Goal: Task Accomplishment & Management: Use online tool/utility

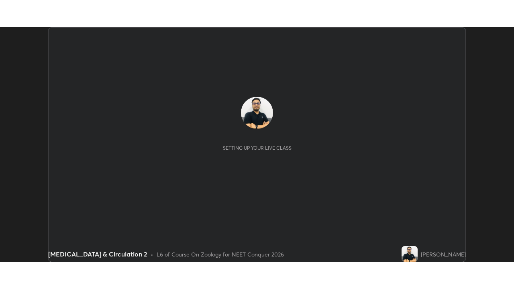
scroll to position [235, 514]
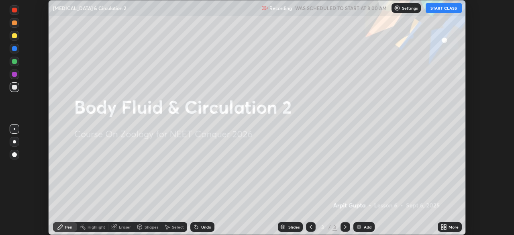
click at [445, 9] on button "START CLASS" at bounding box center [444, 8] width 36 height 10
click at [442, 225] on icon at bounding box center [442, 226] width 2 height 2
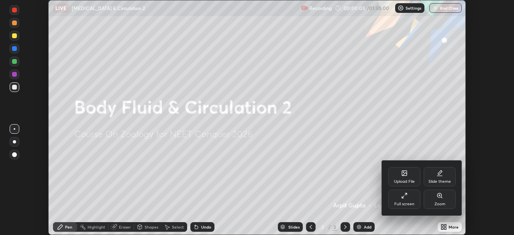
click at [404, 182] on div "Upload File" at bounding box center [404, 182] width 21 height 4
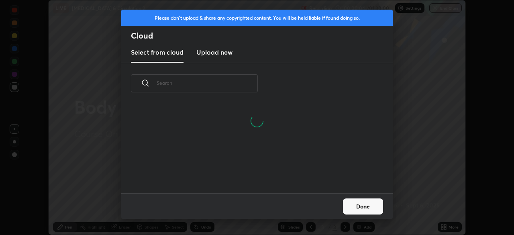
click at [218, 53] on h3 "Upload new" at bounding box center [214, 52] width 36 height 10
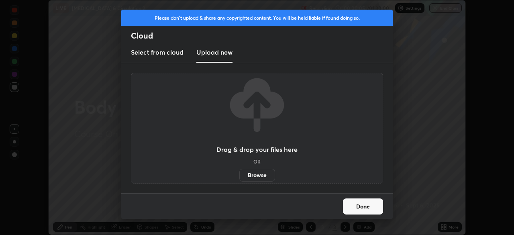
click at [257, 176] on label "Browse" at bounding box center [257, 175] width 36 height 13
click at [239, 176] on input "Browse" at bounding box center [239, 175] width 0 height 13
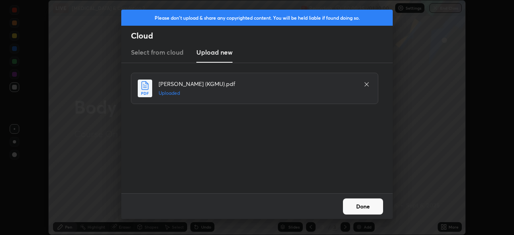
click at [361, 203] on button "Done" at bounding box center [363, 206] width 40 height 16
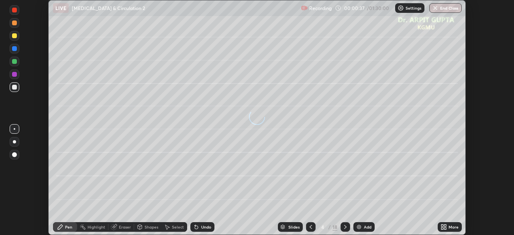
click at [445, 226] on icon at bounding box center [445, 226] width 2 height 2
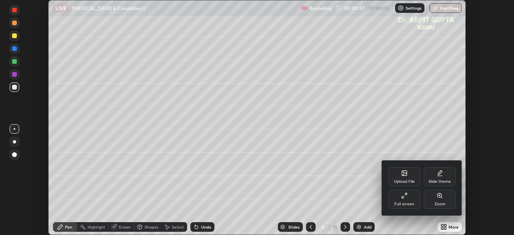
click at [408, 200] on div "Full screen" at bounding box center [404, 199] width 32 height 19
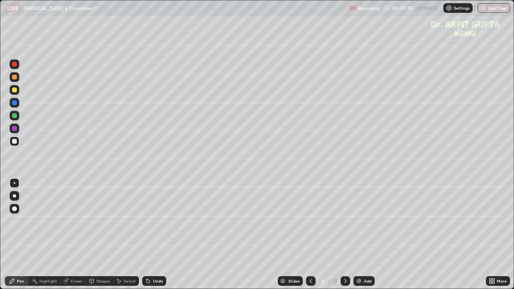
scroll to position [289, 514]
click at [310, 235] on icon at bounding box center [311, 281] width 6 height 6
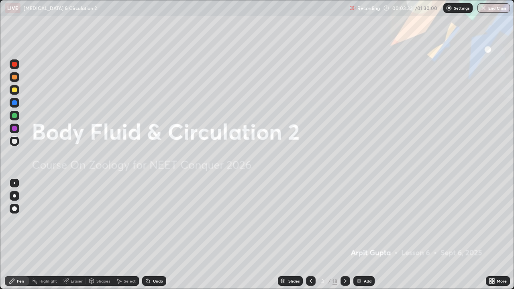
click at [310, 235] on icon at bounding box center [311, 281] width 2 height 4
click at [343, 235] on icon at bounding box center [345, 281] width 6 height 6
click at [345, 235] on icon at bounding box center [345, 281] width 2 height 4
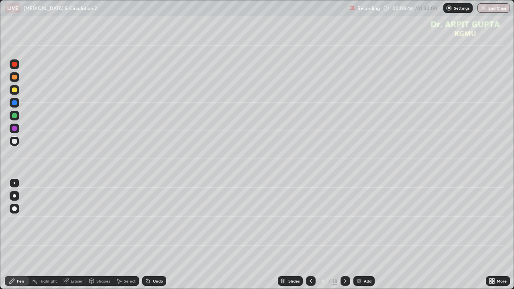
click at [14, 90] on div at bounding box center [14, 90] width 5 height 5
click at [18, 196] on div at bounding box center [15, 196] width 10 height 10
click at [13, 208] on div at bounding box center [14, 208] width 5 height 5
click at [14, 143] on div at bounding box center [14, 141] width 5 height 5
click at [14, 196] on div at bounding box center [14, 195] width 3 height 3
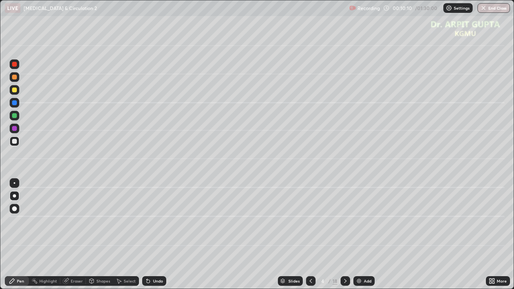
click at [150, 235] on div "Undo" at bounding box center [154, 281] width 24 height 10
click at [15, 116] on div at bounding box center [14, 115] width 5 height 5
click at [147, 235] on icon at bounding box center [148, 281] width 3 height 3
click at [15, 78] on div at bounding box center [14, 77] width 5 height 5
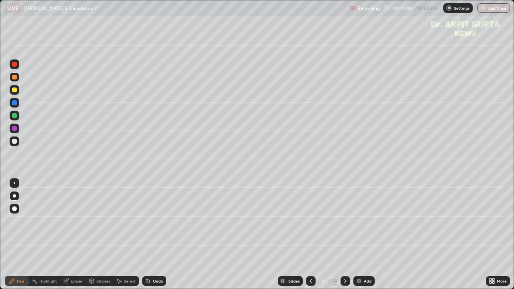
click at [14, 91] on div at bounding box center [14, 90] width 5 height 5
click at [15, 144] on div at bounding box center [15, 142] width 10 height 10
click at [147, 235] on icon at bounding box center [148, 281] width 3 height 3
click at [148, 235] on icon at bounding box center [148, 281] width 3 height 3
click at [147, 235] on icon at bounding box center [147, 279] width 1 height 1
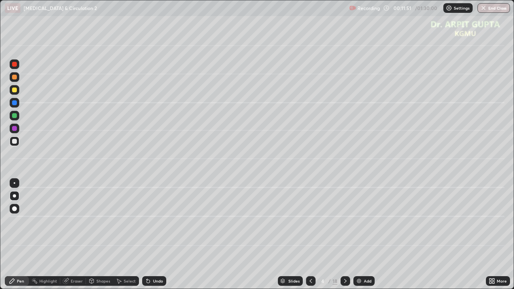
click at [147, 235] on icon at bounding box center [148, 281] width 3 height 3
click at [102, 235] on div "Shapes" at bounding box center [103, 281] width 14 height 4
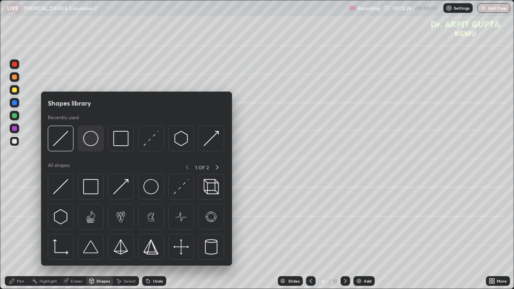
click at [96, 143] on img at bounding box center [90, 138] width 15 height 15
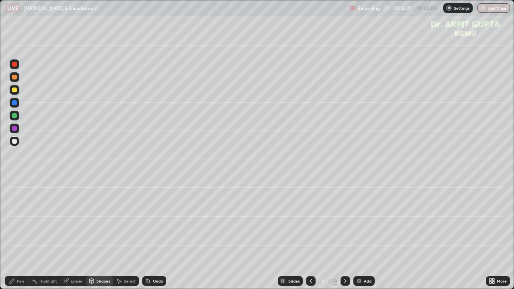
click at [16, 80] on div at bounding box center [15, 77] width 10 height 10
click at [16, 116] on div at bounding box center [14, 115] width 5 height 5
click at [24, 235] on div "Pen" at bounding box center [17, 281] width 24 height 10
click at [82, 235] on div "Eraser" at bounding box center [73, 281] width 26 height 10
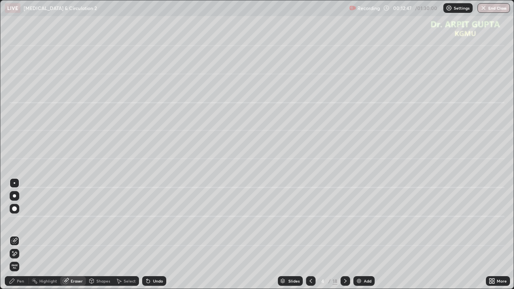
click at [23, 235] on div "Pen" at bounding box center [20, 281] width 7 height 4
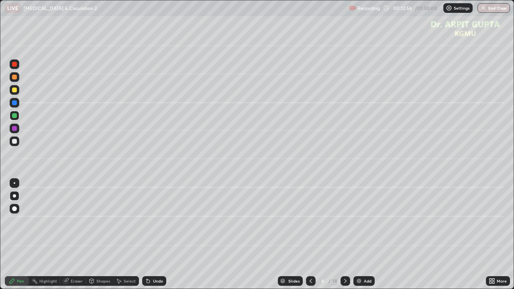
click at [15, 78] on div at bounding box center [14, 77] width 5 height 5
click at [15, 139] on div at bounding box center [14, 141] width 5 height 5
click at [17, 235] on div "Pen" at bounding box center [20, 281] width 7 height 4
click at [18, 91] on div at bounding box center [15, 90] width 10 height 10
click at [16, 208] on div at bounding box center [14, 208] width 5 height 5
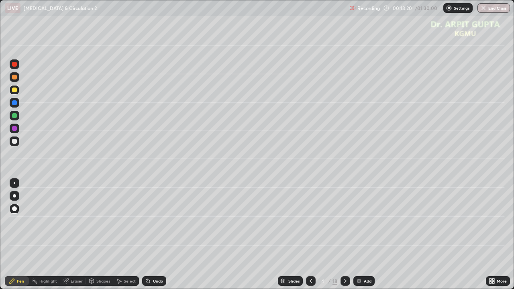
click at [14, 142] on div at bounding box center [14, 141] width 5 height 5
click at [13, 200] on div at bounding box center [15, 196] width 10 height 10
click at [17, 116] on div at bounding box center [15, 116] width 10 height 10
click at [344, 235] on icon at bounding box center [345, 281] width 6 height 6
click at [16, 139] on div at bounding box center [14, 141] width 5 height 5
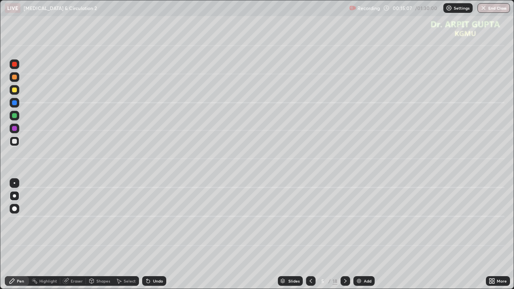
click at [16, 78] on div at bounding box center [14, 77] width 5 height 5
click at [104, 235] on div "Shapes" at bounding box center [103, 281] width 14 height 4
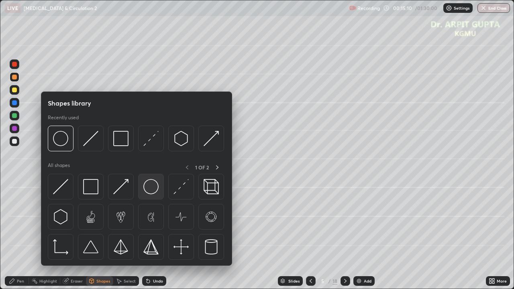
click at [152, 191] on img at bounding box center [150, 186] width 15 height 15
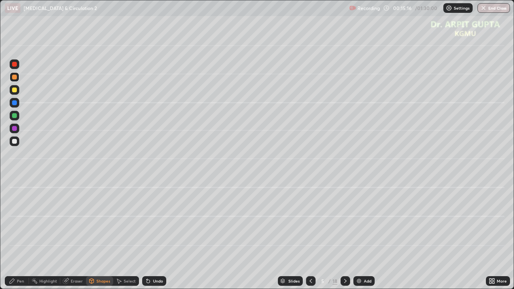
click at [16, 235] on div "Pen" at bounding box center [17, 281] width 24 height 10
click at [16, 91] on div at bounding box center [14, 90] width 5 height 5
click at [16, 90] on div at bounding box center [14, 90] width 5 height 5
click at [15, 77] on div at bounding box center [14, 77] width 5 height 5
click at [14, 210] on div at bounding box center [14, 208] width 5 height 5
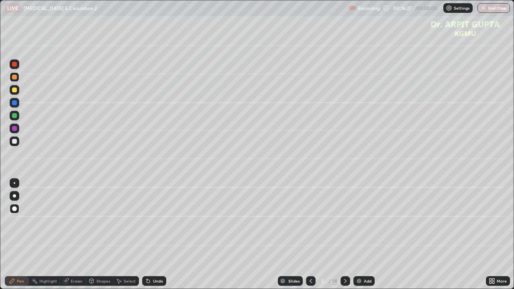
click at [15, 141] on div at bounding box center [14, 141] width 5 height 5
click at [26, 235] on div "Pen" at bounding box center [17, 281] width 24 height 10
click at [16, 194] on div at bounding box center [15, 196] width 10 height 10
click at [159, 235] on div "Undo" at bounding box center [158, 281] width 10 height 4
click at [14, 117] on div at bounding box center [14, 115] width 5 height 5
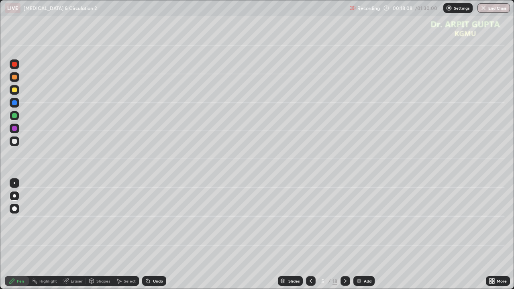
click at [15, 77] on div at bounding box center [14, 77] width 5 height 5
click at [15, 140] on div at bounding box center [14, 141] width 5 height 5
click at [14, 143] on div at bounding box center [14, 141] width 5 height 5
click at [14, 92] on div at bounding box center [14, 90] width 5 height 5
click at [102, 235] on div "Shapes" at bounding box center [103, 281] width 14 height 4
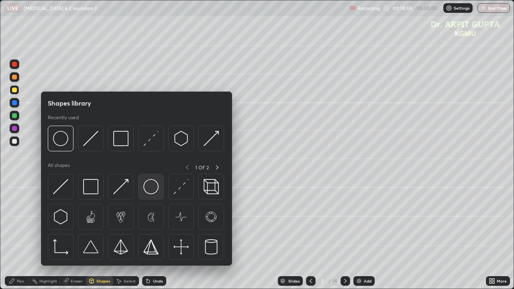
click at [151, 189] on img at bounding box center [150, 186] width 15 height 15
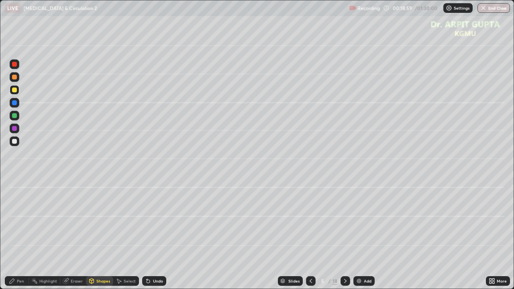
click at [17, 80] on div at bounding box center [15, 77] width 10 height 10
click at [16, 80] on div at bounding box center [15, 77] width 10 height 10
click at [25, 235] on div "Pen" at bounding box center [17, 281] width 24 height 10
click at [14, 91] on div at bounding box center [14, 90] width 5 height 5
click at [151, 235] on div "Undo" at bounding box center [154, 281] width 24 height 10
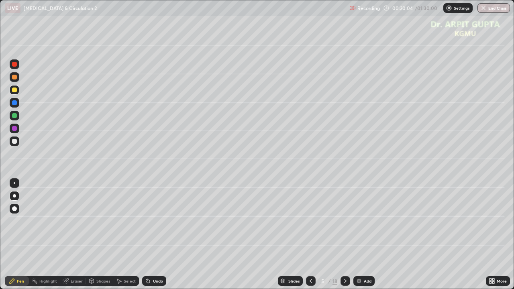
click at [15, 141] on div at bounding box center [14, 141] width 5 height 5
click at [14, 142] on div at bounding box center [14, 141] width 5 height 5
click at [151, 235] on div "Undo" at bounding box center [154, 281] width 24 height 10
click at [150, 235] on icon at bounding box center [148, 281] width 6 height 6
click at [151, 235] on div "Undo" at bounding box center [154, 281] width 24 height 10
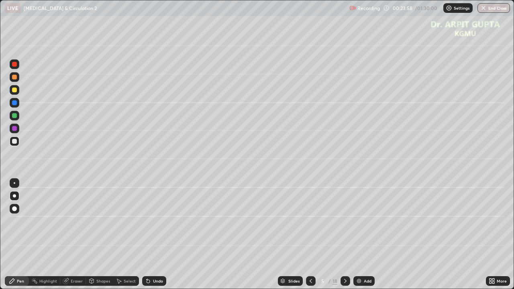
click at [147, 235] on icon at bounding box center [148, 281] width 3 height 3
click at [310, 235] on icon at bounding box center [311, 281] width 6 height 6
click at [345, 235] on icon at bounding box center [345, 281] width 2 height 4
click at [310, 235] on icon at bounding box center [311, 281] width 6 height 6
click at [344, 235] on icon at bounding box center [345, 281] width 6 height 6
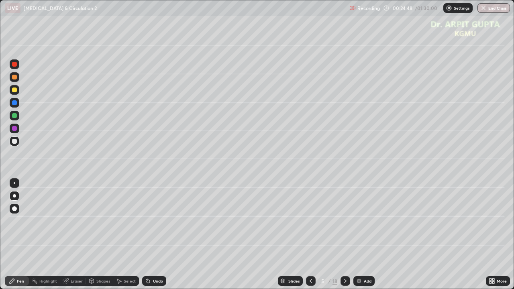
click at [345, 235] on icon at bounding box center [345, 281] width 6 height 6
click at [16, 89] on div at bounding box center [14, 90] width 5 height 5
click at [15, 208] on div at bounding box center [14, 208] width 5 height 5
click at [147, 235] on icon at bounding box center [148, 281] width 3 height 3
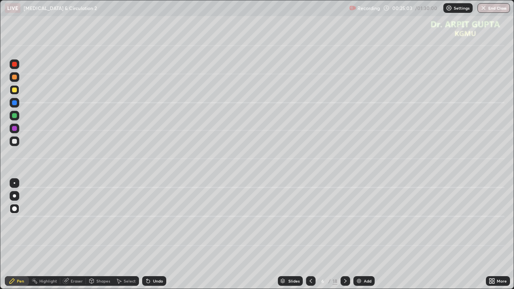
click at [16, 141] on div at bounding box center [14, 141] width 5 height 5
click at [14, 196] on div at bounding box center [14, 195] width 3 height 3
click at [15, 116] on div at bounding box center [14, 115] width 5 height 5
click at [15, 143] on div at bounding box center [14, 141] width 5 height 5
click at [15, 118] on div at bounding box center [15, 116] width 10 height 10
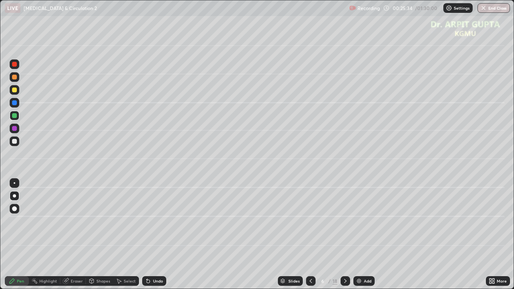
click at [14, 144] on div at bounding box center [15, 142] width 10 height 10
click at [16, 118] on div at bounding box center [15, 116] width 10 height 10
click at [14, 78] on div at bounding box center [14, 77] width 5 height 5
click at [17, 141] on div at bounding box center [15, 142] width 10 height 10
click at [14, 90] on div at bounding box center [14, 90] width 5 height 5
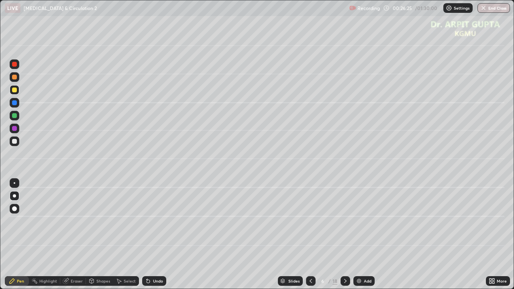
click at [16, 78] on div at bounding box center [14, 77] width 5 height 5
click at [96, 235] on div "Shapes" at bounding box center [103, 281] width 14 height 4
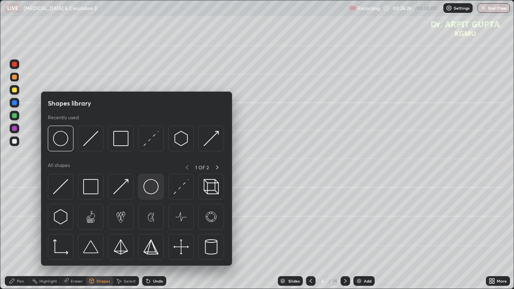
click at [151, 189] on img at bounding box center [150, 186] width 15 height 15
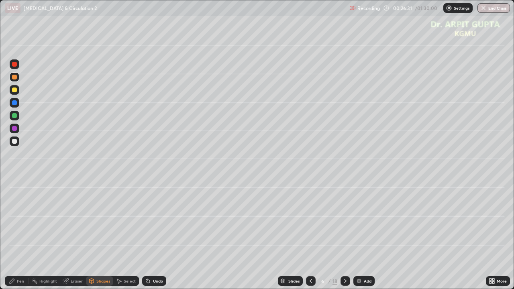
click at [15, 115] on div at bounding box center [14, 115] width 5 height 5
click at [13, 141] on div at bounding box center [14, 141] width 5 height 5
click at [18, 235] on div "Pen" at bounding box center [20, 281] width 7 height 4
click at [155, 235] on div "Undo" at bounding box center [158, 281] width 10 height 4
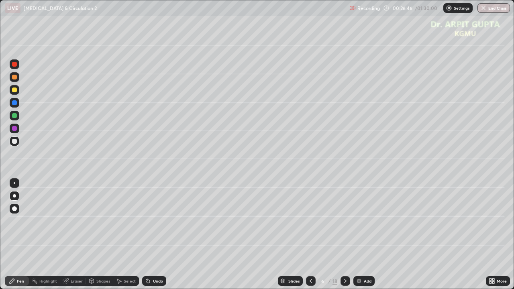
click at [153, 235] on div "Undo" at bounding box center [158, 281] width 10 height 4
click at [152, 235] on div "Undo" at bounding box center [154, 281] width 24 height 10
click at [147, 235] on div "Undo" at bounding box center [154, 281] width 24 height 10
click at [14, 116] on div at bounding box center [14, 115] width 5 height 5
click at [14, 131] on div at bounding box center [14, 128] width 5 height 5
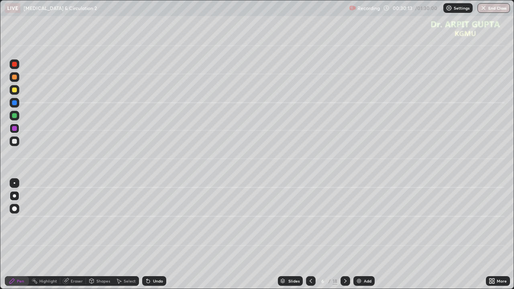
click at [147, 235] on icon at bounding box center [148, 281] width 3 height 3
click at [148, 235] on icon at bounding box center [148, 281] width 3 height 3
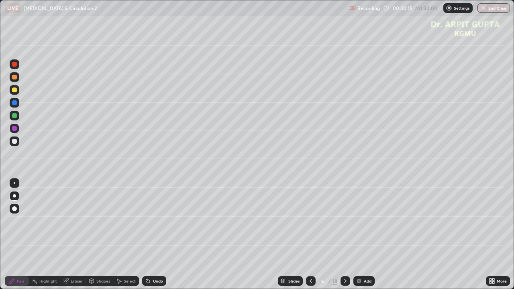
click at [146, 235] on div "Undo" at bounding box center [154, 281] width 24 height 10
click at [16, 92] on div at bounding box center [14, 90] width 5 height 5
click at [16, 118] on div at bounding box center [15, 116] width 10 height 10
click at [345, 235] on div at bounding box center [346, 281] width 10 height 10
click at [15, 118] on div at bounding box center [15, 116] width 10 height 10
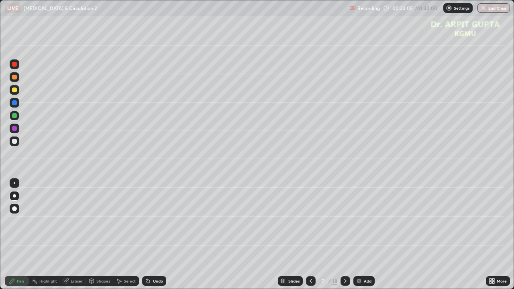
click at [13, 118] on div at bounding box center [14, 115] width 5 height 5
click at [13, 78] on div at bounding box center [14, 77] width 5 height 5
click at [15, 76] on div at bounding box center [14, 77] width 5 height 5
click at [130, 235] on div "Select" at bounding box center [130, 281] width 12 height 4
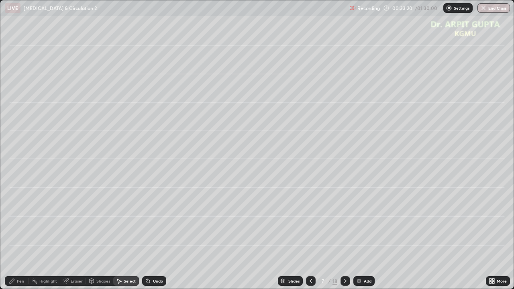
click at [105, 235] on div "Shapes" at bounding box center [103, 281] width 14 height 4
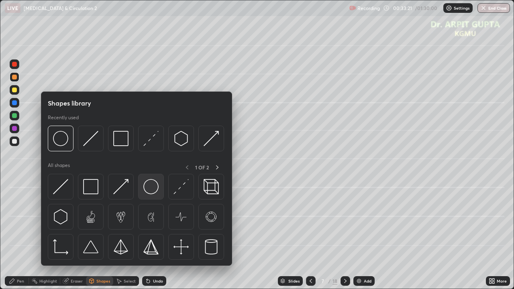
click at [156, 190] on img at bounding box center [150, 186] width 15 height 15
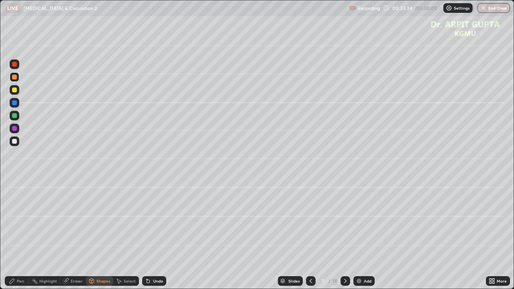
click at [14, 78] on div at bounding box center [14, 77] width 5 height 5
click at [14, 89] on div at bounding box center [14, 90] width 5 height 5
click at [19, 235] on div "Pen" at bounding box center [17, 281] width 24 height 10
click at [152, 235] on div "Undo" at bounding box center [154, 281] width 24 height 10
click at [149, 235] on div "Undo" at bounding box center [154, 281] width 24 height 10
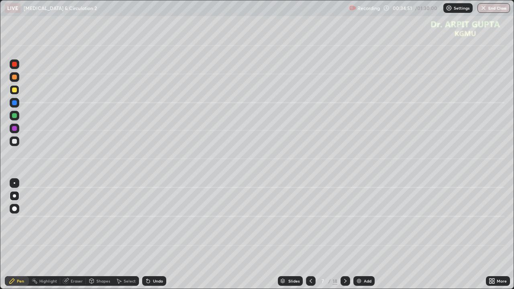
click at [16, 143] on div at bounding box center [15, 142] width 10 height 10
click at [149, 235] on icon at bounding box center [148, 281] width 6 height 6
click at [345, 235] on icon at bounding box center [345, 281] width 2 height 4
click at [15, 78] on div at bounding box center [14, 77] width 5 height 5
click at [16, 208] on div at bounding box center [14, 208] width 5 height 5
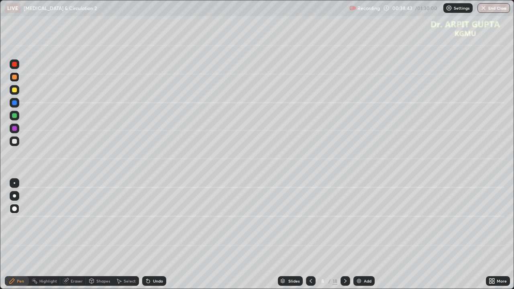
click at [18, 116] on div at bounding box center [15, 116] width 10 height 10
click at [10, 196] on div at bounding box center [15, 196] width 10 height 10
click at [15, 143] on div at bounding box center [14, 141] width 5 height 5
click at [15, 116] on div at bounding box center [14, 115] width 5 height 5
click at [155, 235] on div "Undo" at bounding box center [154, 281] width 24 height 10
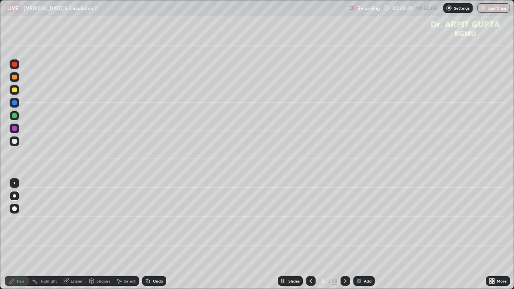
click at [155, 235] on div "Undo" at bounding box center [158, 281] width 10 height 4
click at [17, 90] on div at bounding box center [15, 90] width 10 height 10
click at [11, 144] on div at bounding box center [15, 142] width 10 height 10
click at [15, 142] on div at bounding box center [14, 141] width 5 height 5
click at [17, 141] on div at bounding box center [15, 142] width 10 height 10
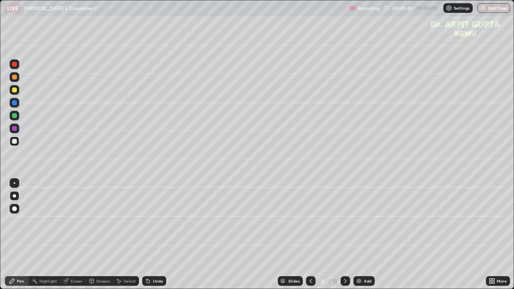
click at [17, 128] on div at bounding box center [15, 129] width 10 height 10
click at [15, 143] on div at bounding box center [14, 141] width 5 height 5
click at [145, 235] on icon at bounding box center [148, 281] width 6 height 6
click at [147, 235] on icon at bounding box center [148, 281] width 3 height 3
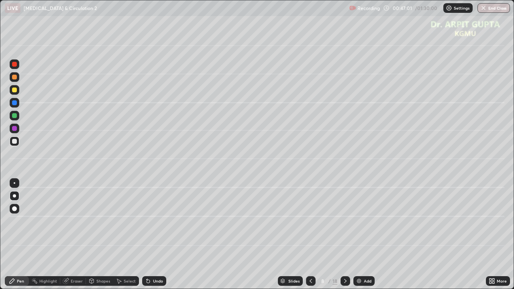
click at [156, 235] on div "Undo" at bounding box center [158, 281] width 10 height 4
click at [310, 235] on icon at bounding box center [311, 281] width 6 height 6
click at [312, 235] on icon at bounding box center [311, 281] width 6 height 6
click at [313, 235] on div at bounding box center [311, 281] width 10 height 10
click at [314, 235] on div at bounding box center [311, 281] width 10 height 16
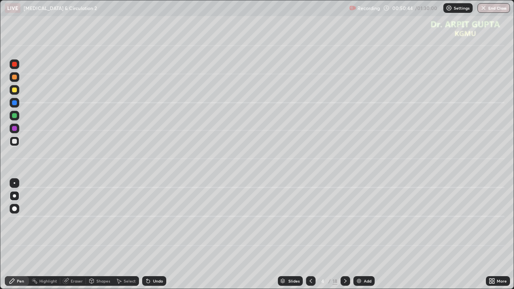
click at [345, 235] on icon at bounding box center [345, 281] width 6 height 6
click at [344, 235] on icon at bounding box center [345, 281] width 6 height 6
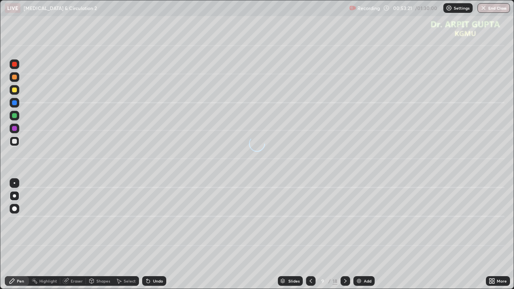
click at [17, 78] on div at bounding box center [15, 77] width 10 height 10
click at [13, 207] on div at bounding box center [14, 208] width 5 height 5
click at [14, 143] on div at bounding box center [14, 141] width 5 height 5
click at [14, 116] on div at bounding box center [14, 115] width 5 height 5
click at [146, 235] on icon at bounding box center [148, 281] width 6 height 6
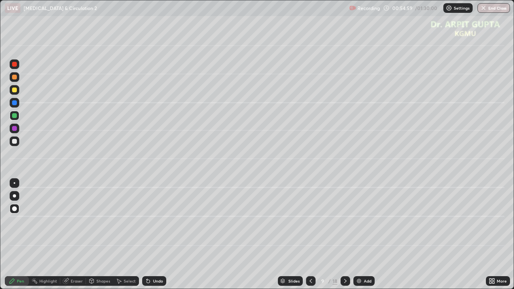
click at [16, 146] on div at bounding box center [15, 142] width 10 height 10
click at [14, 196] on div at bounding box center [14, 195] width 3 height 3
click at [161, 235] on div "Undo" at bounding box center [154, 281] width 24 height 10
click at [159, 235] on div "Undo" at bounding box center [154, 281] width 24 height 10
click at [17, 145] on div at bounding box center [15, 142] width 10 height 10
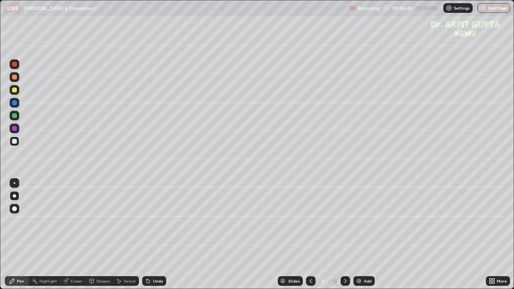
click at [159, 235] on div "Undo" at bounding box center [154, 281] width 24 height 10
click at [14, 116] on div at bounding box center [14, 115] width 5 height 5
click at [14, 90] on div at bounding box center [14, 90] width 5 height 5
click at [17, 118] on div at bounding box center [15, 116] width 10 height 10
click at [16, 143] on div at bounding box center [15, 142] width 10 height 10
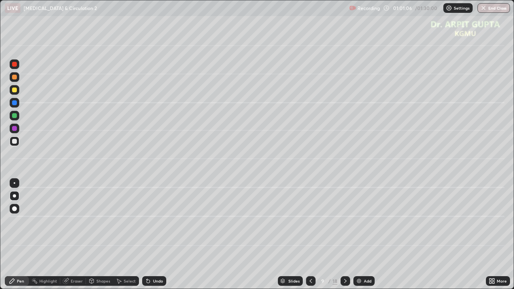
click at [16, 78] on div at bounding box center [14, 77] width 5 height 5
click at [15, 92] on div at bounding box center [14, 90] width 5 height 5
click at [16, 141] on div at bounding box center [14, 141] width 5 height 5
click at [16, 79] on div at bounding box center [15, 77] width 10 height 10
click at [15, 92] on div at bounding box center [14, 90] width 5 height 5
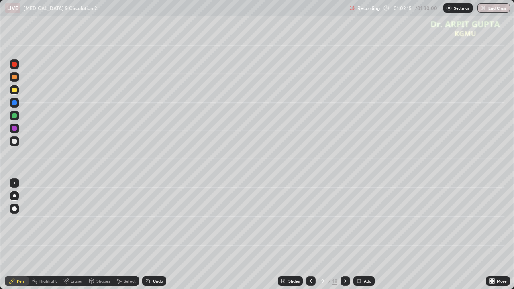
click at [18, 145] on div at bounding box center [15, 141] width 10 height 13
click at [342, 235] on icon at bounding box center [345, 281] width 6 height 6
click at [18, 79] on div at bounding box center [15, 77] width 10 height 10
click at [16, 89] on div at bounding box center [14, 90] width 5 height 5
click at [16, 142] on div at bounding box center [14, 141] width 5 height 5
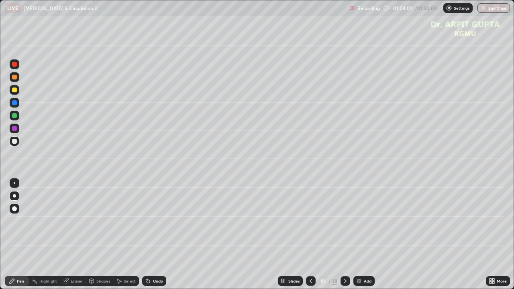
click at [310, 235] on icon at bounding box center [311, 281] width 6 height 6
click at [343, 235] on icon at bounding box center [345, 281] width 6 height 6
click at [14, 78] on div at bounding box center [14, 77] width 5 height 5
click at [16, 140] on div at bounding box center [14, 141] width 5 height 5
click at [156, 235] on div "Undo" at bounding box center [154, 281] width 24 height 10
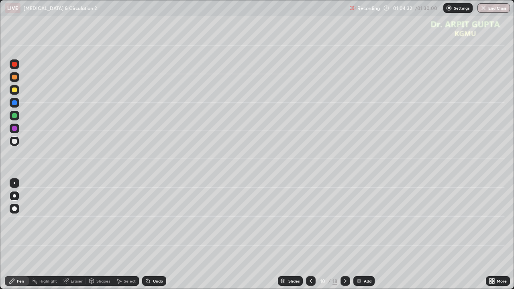
click at [154, 235] on div "Undo" at bounding box center [152, 281] width 27 height 16
click at [80, 235] on div "Eraser" at bounding box center [77, 281] width 12 height 4
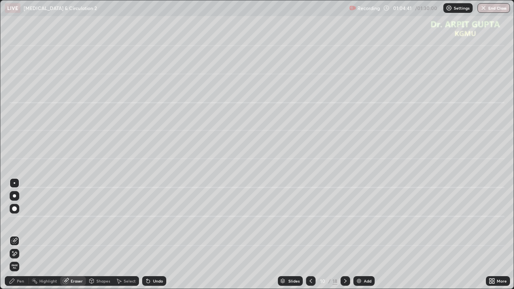
click at [25, 235] on div "Pen" at bounding box center [17, 281] width 24 height 10
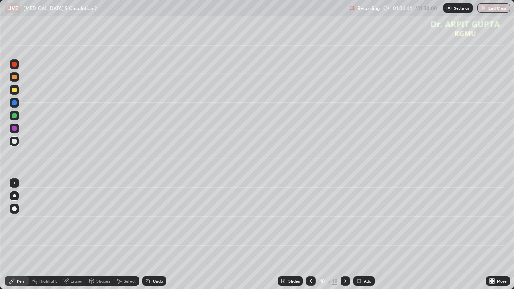
click at [14, 131] on div at bounding box center [14, 128] width 5 height 5
click at [14, 116] on div at bounding box center [14, 115] width 5 height 5
click at [99, 235] on div "Shapes" at bounding box center [103, 281] width 14 height 4
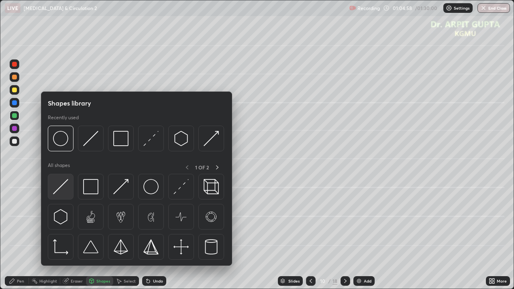
click at [63, 183] on img at bounding box center [60, 186] width 15 height 15
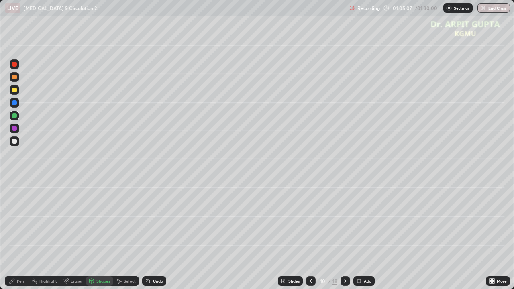
click at [153, 235] on div "Undo" at bounding box center [158, 281] width 10 height 4
click at [78, 235] on div "Eraser" at bounding box center [77, 281] width 12 height 4
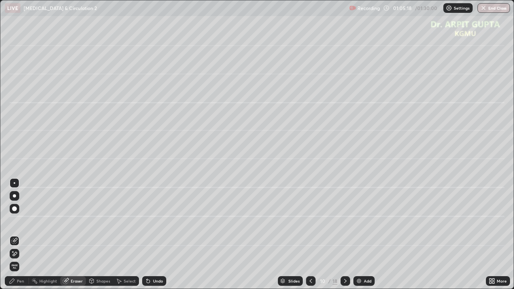
click at [16, 235] on div "Pen" at bounding box center [17, 281] width 24 height 10
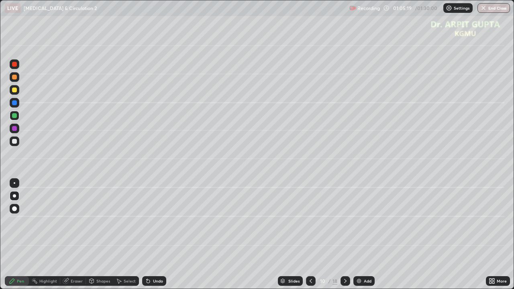
click at [14, 90] on div at bounding box center [14, 90] width 5 height 5
click at [96, 235] on div "Shapes" at bounding box center [103, 281] width 14 height 4
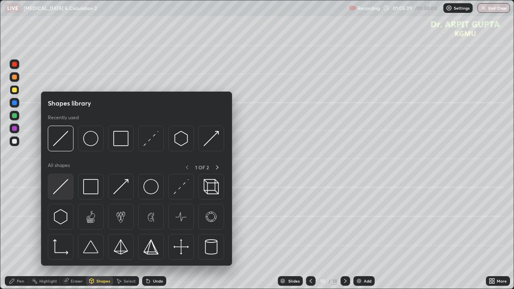
click at [61, 190] on img at bounding box center [60, 186] width 15 height 15
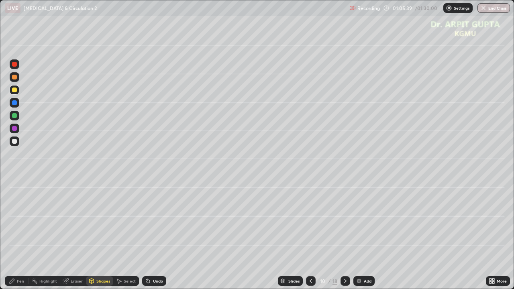
click at [16, 117] on div at bounding box center [14, 115] width 5 height 5
click at [18, 235] on div "Pen" at bounding box center [20, 281] width 7 height 4
click at [14, 104] on div at bounding box center [14, 102] width 5 height 5
click at [153, 235] on div "Undo" at bounding box center [158, 281] width 10 height 4
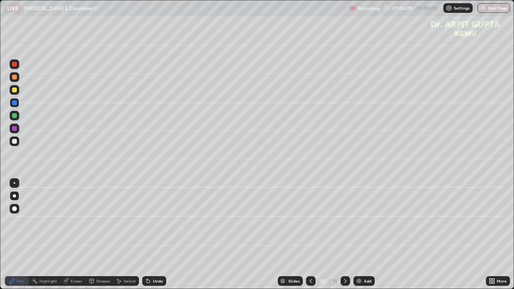
click at [12, 142] on div at bounding box center [14, 141] width 5 height 5
click at [308, 235] on icon at bounding box center [311, 281] width 6 height 6
click at [345, 235] on icon at bounding box center [345, 281] width 6 height 6
click at [154, 235] on div "Undo" at bounding box center [158, 281] width 10 height 4
click at [313, 235] on div at bounding box center [311, 281] width 10 height 10
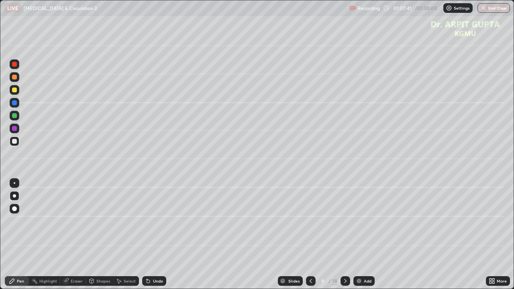
click at [344, 235] on icon at bounding box center [345, 281] width 6 height 6
click at [16, 131] on div at bounding box center [14, 128] width 5 height 5
click at [163, 235] on div "Undo" at bounding box center [154, 281] width 24 height 10
click at [514, 235] on div "Setting up your live class" at bounding box center [257, 144] width 514 height 289
click at [349, 235] on div at bounding box center [346, 281] width 10 height 16
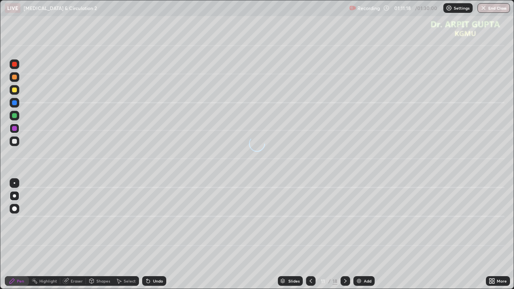
click at [16, 90] on div at bounding box center [14, 90] width 5 height 5
click at [147, 235] on icon at bounding box center [147, 279] width 1 height 1
click at [149, 235] on div "Undo" at bounding box center [154, 281] width 24 height 10
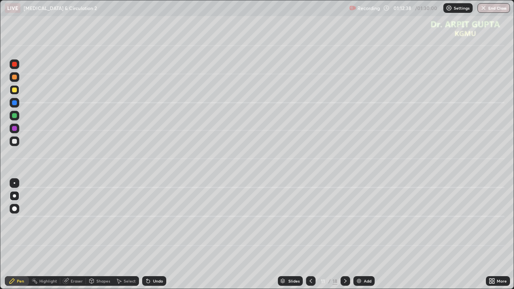
click at [18, 118] on div at bounding box center [15, 116] width 10 height 10
click at [16, 143] on div at bounding box center [14, 141] width 5 height 5
click at [14, 129] on div at bounding box center [14, 128] width 5 height 5
click at [150, 235] on icon at bounding box center [148, 281] width 6 height 6
click at [16, 93] on div at bounding box center [15, 90] width 10 height 10
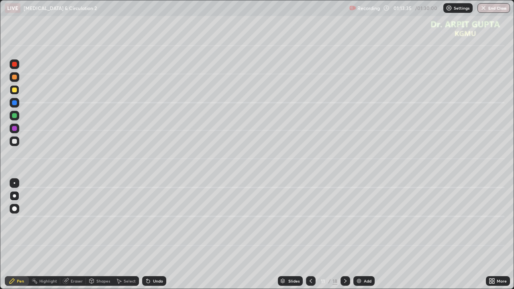
click at [310, 235] on icon at bounding box center [311, 281] width 6 height 6
click at [345, 235] on icon at bounding box center [345, 281] width 6 height 6
click at [15, 142] on div at bounding box center [14, 141] width 5 height 5
click at [14, 127] on div at bounding box center [14, 128] width 5 height 5
click at [148, 235] on icon at bounding box center [148, 281] width 3 height 3
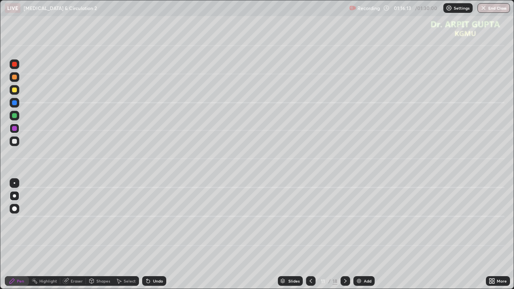
click at [341, 235] on div at bounding box center [346, 281] width 10 height 10
click at [18, 92] on div at bounding box center [15, 90] width 10 height 10
click at [157, 235] on div "Undo" at bounding box center [154, 281] width 24 height 10
click at [156, 235] on div "Undo" at bounding box center [154, 281] width 24 height 10
click at [157, 235] on div "Undo" at bounding box center [158, 281] width 10 height 4
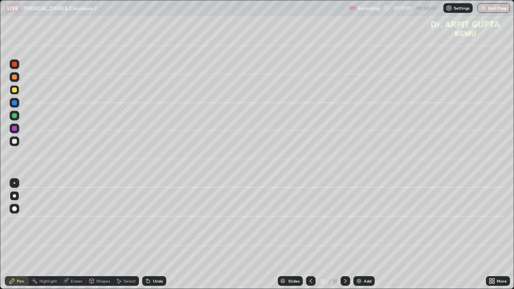
click at [157, 235] on div "Undo" at bounding box center [158, 281] width 10 height 4
click at [158, 235] on div "Undo" at bounding box center [158, 281] width 10 height 4
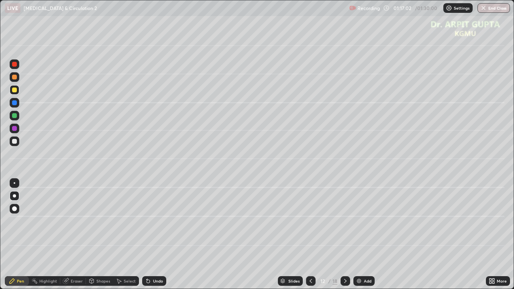
click at [159, 235] on div "Undo" at bounding box center [158, 281] width 10 height 4
click at [159, 235] on div "Undo" at bounding box center [154, 281] width 24 height 10
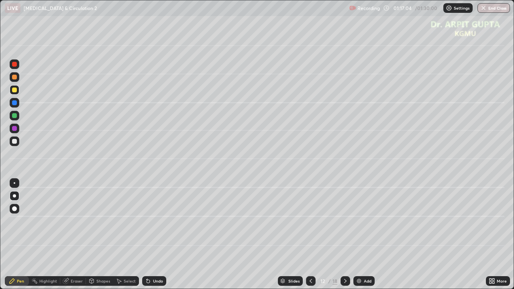
click at [159, 235] on div "Undo" at bounding box center [154, 281] width 24 height 10
click at [161, 235] on div "Undo" at bounding box center [152, 281] width 27 height 16
click at [15, 144] on div at bounding box center [15, 142] width 10 height 10
click at [148, 235] on icon at bounding box center [148, 281] width 3 height 3
click at [154, 235] on div "Undo" at bounding box center [158, 281] width 10 height 4
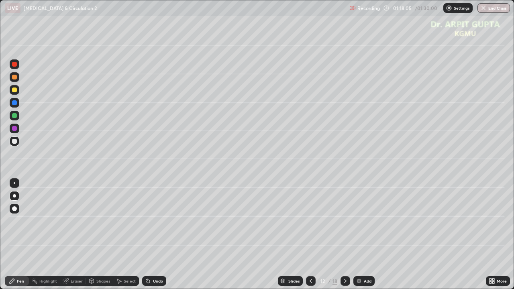
click at [158, 235] on div "Undo" at bounding box center [158, 281] width 10 height 4
click at [14, 143] on div at bounding box center [14, 141] width 5 height 5
click at [15, 116] on div at bounding box center [14, 115] width 5 height 5
click at [145, 235] on icon at bounding box center [148, 281] width 6 height 6
click at [147, 235] on icon at bounding box center [148, 281] width 3 height 3
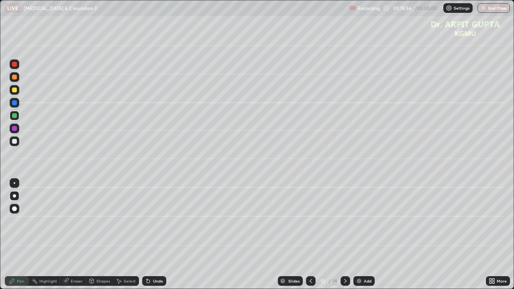
click at [16, 115] on div at bounding box center [14, 115] width 5 height 5
click at [14, 207] on div at bounding box center [14, 208] width 5 height 5
click at [18, 139] on div at bounding box center [15, 142] width 10 height 10
click at [14, 194] on div at bounding box center [14, 195] width 3 height 3
click at [156, 235] on div "Undo" at bounding box center [154, 281] width 24 height 10
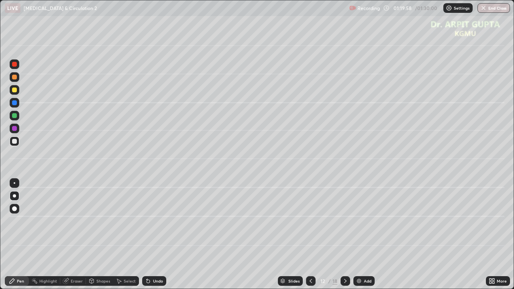
click at [158, 235] on div "Undo" at bounding box center [152, 281] width 27 height 16
click at [161, 235] on div "Undo" at bounding box center [154, 281] width 24 height 10
click at [159, 235] on div "Undo" at bounding box center [158, 281] width 10 height 4
click at [15, 78] on div at bounding box center [14, 77] width 5 height 5
click at [151, 235] on div "Undo" at bounding box center [154, 281] width 24 height 10
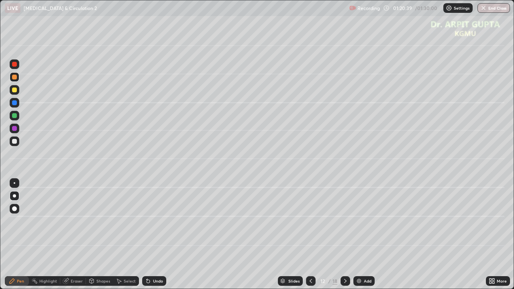
click at [151, 235] on div "Undo" at bounding box center [154, 281] width 24 height 10
click at [14, 142] on div at bounding box center [14, 141] width 5 height 5
click at [150, 235] on icon at bounding box center [148, 281] width 6 height 6
click at [15, 90] on div at bounding box center [14, 90] width 5 height 5
click at [16, 144] on div at bounding box center [15, 142] width 10 height 10
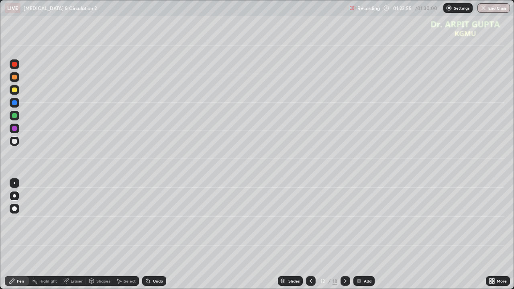
click at [345, 235] on icon at bounding box center [345, 281] width 6 height 6
click at [17, 80] on div at bounding box center [15, 77] width 10 height 10
click at [14, 92] on div at bounding box center [15, 90] width 10 height 10
click at [15, 116] on div at bounding box center [14, 115] width 5 height 5
click at [13, 143] on div at bounding box center [14, 141] width 5 height 5
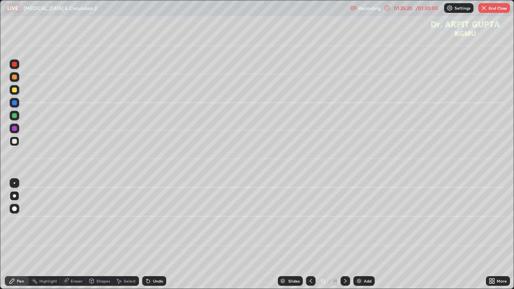
click at [15, 78] on div at bounding box center [14, 77] width 5 height 5
click at [16, 91] on div at bounding box center [14, 90] width 5 height 5
click at [16, 89] on div at bounding box center [14, 90] width 5 height 5
click at [13, 143] on div at bounding box center [14, 141] width 5 height 5
click at [16, 77] on div at bounding box center [14, 77] width 5 height 5
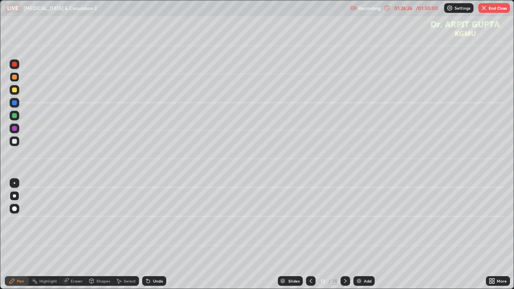
click at [15, 90] on div at bounding box center [14, 90] width 5 height 5
click at [13, 116] on div at bounding box center [14, 115] width 5 height 5
click at [17, 143] on div at bounding box center [15, 142] width 10 height 10
click at [154, 235] on div "Undo" at bounding box center [154, 281] width 24 height 10
click at [151, 235] on div "Undo" at bounding box center [154, 281] width 24 height 10
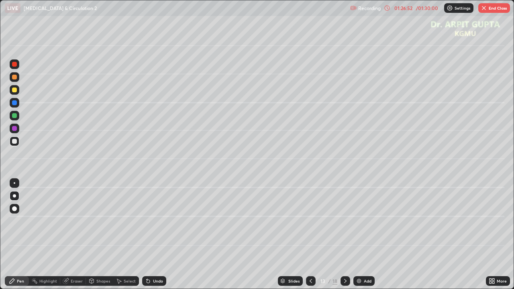
click at [149, 235] on icon at bounding box center [148, 281] width 6 height 6
click at [16, 79] on div at bounding box center [14, 77] width 5 height 5
click at [19, 141] on div at bounding box center [15, 142] width 10 height 10
click at [343, 235] on icon at bounding box center [345, 281] width 6 height 6
click at [15, 78] on div at bounding box center [14, 77] width 5 height 5
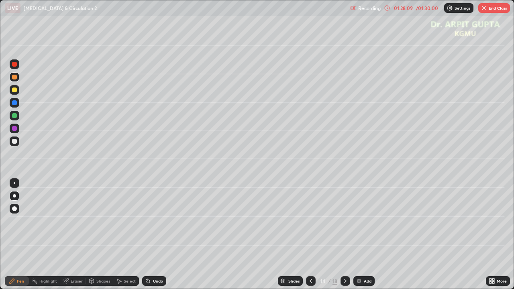
click at [17, 139] on div at bounding box center [15, 142] width 10 height 10
click at [16, 114] on div at bounding box center [14, 115] width 5 height 5
click at [147, 235] on icon at bounding box center [148, 281] width 3 height 3
click at [15, 116] on div at bounding box center [14, 115] width 5 height 5
click at [14, 90] on div at bounding box center [14, 90] width 5 height 5
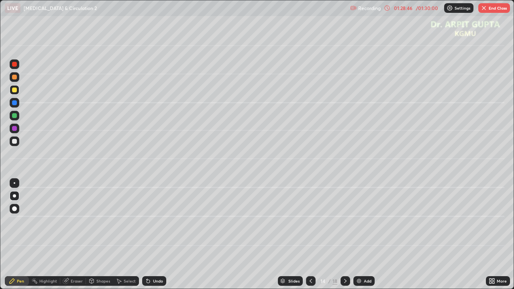
click at [14, 142] on div at bounding box center [14, 141] width 5 height 5
click at [15, 129] on div at bounding box center [14, 128] width 5 height 5
click at [16, 142] on div at bounding box center [14, 141] width 5 height 5
click at [345, 235] on icon at bounding box center [345, 281] width 6 height 6
click at [14, 91] on div at bounding box center [14, 90] width 5 height 5
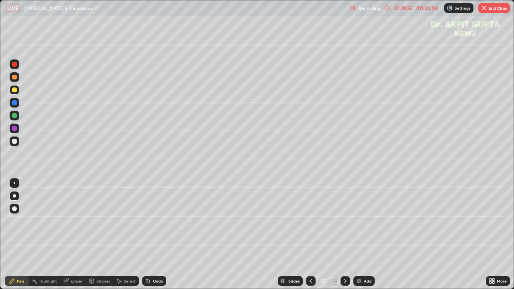
click at [311, 235] on div at bounding box center [311, 281] width 10 height 10
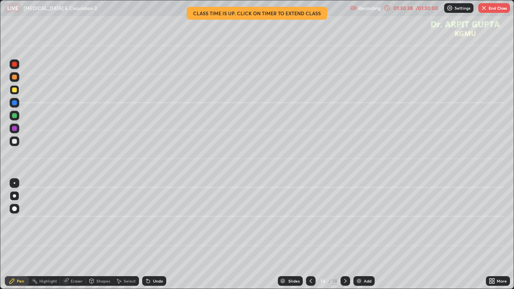
click at [343, 235] on icon at bounding box center [345, 281] width 6 height 6
click at [310, 235] on icon at bounding box center [311, 281] width 2 height 4
click at [84, 235] on div "Eraser" at bounding box center [73, 281] width 26 height 10
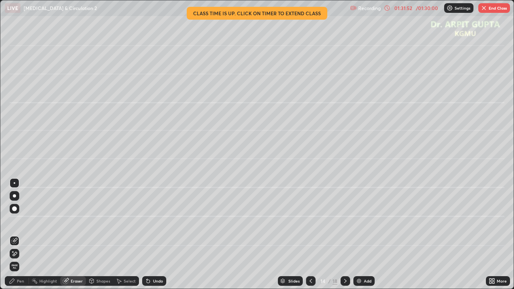
click at [24, 235] on div "Pen" at bounding box center [17, 281] width 24 height 10
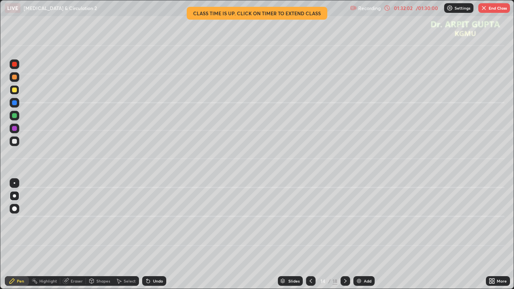
click at [413, 9] on div "01:32:02" at bounding box center [403, 8] width 22 height 5
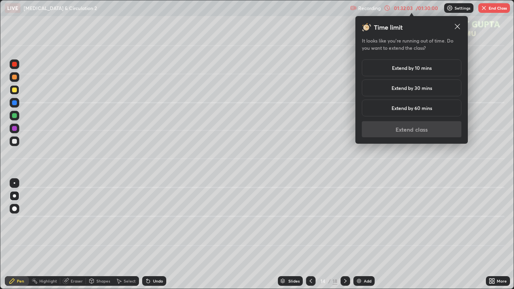
click at [430, 68] on h5 "Extend by 10 mins" at bounding box center [412, 67] width 40 height 7
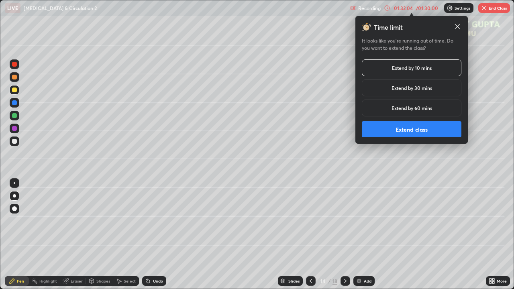
click at [424, 130] on button "Extend class" at bounding box center [412, 129] width 100 height 16
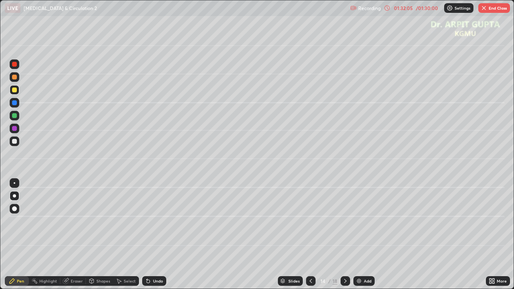
click at [345, 235] on icon at bounding box center [345, 281] width 6 height 6
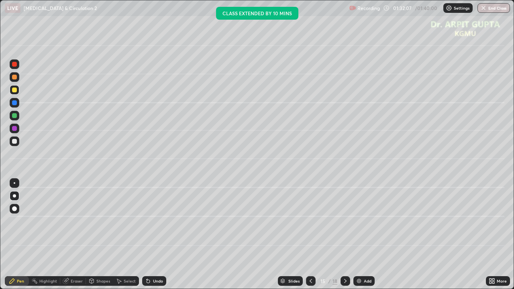
click at [76, 235] on div "Eraser" at bounding box center [77, 281] width 12 height 4
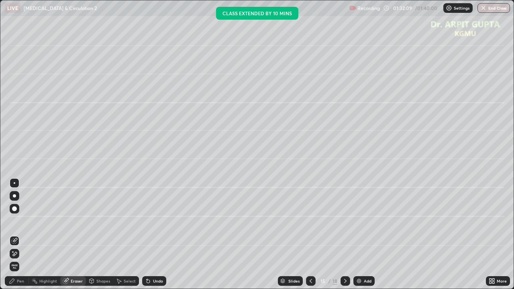
click at [22, 235] on div "Pen" at bounding box center [17, 281] width 24 height 10
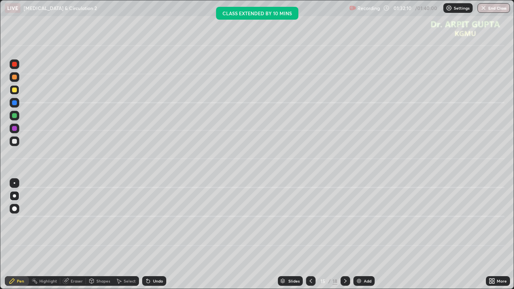
click at [15, 142] on div at bounding box center [14, 141] width 5 height 5
click at [159, 235] on div "Undo" at bounding box center [158, 281] width 10 height 4
click at [159, 235] on div "Undo" at bounding box center [154, 281] width 24 height 10
click at [16, 132] on div at bounding box center [15, 129] width 10 height 10
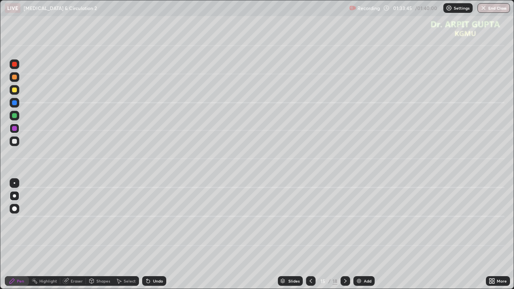
click at [346, 235] on icon at bounding box center [345, 281] width 6 height 6
click at [16, 118] on div at bounding box center [15, 116] width 10 height 10
click at [310, 235] on icon at bounding box center [311, 281] width 6 height 6
click at [344, 235] on icon at bounding box center [345, 281] width 6 height 6
click at [492, 12] on button "End Class" at bounding box center [494, 8] width 32 height 10
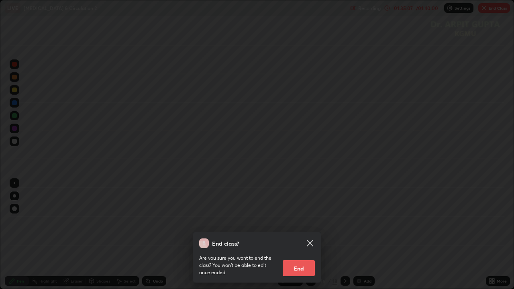
click at [304, 235] on button "End" at bounding box center [299, 268] width 32 height 16
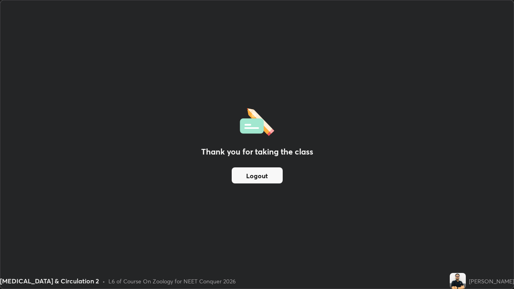
click at [270, 170] on button "Logout" at bounding box center [257, 175] width 51 height 16
